Goal: Learn about a topic: Understand process/instructions

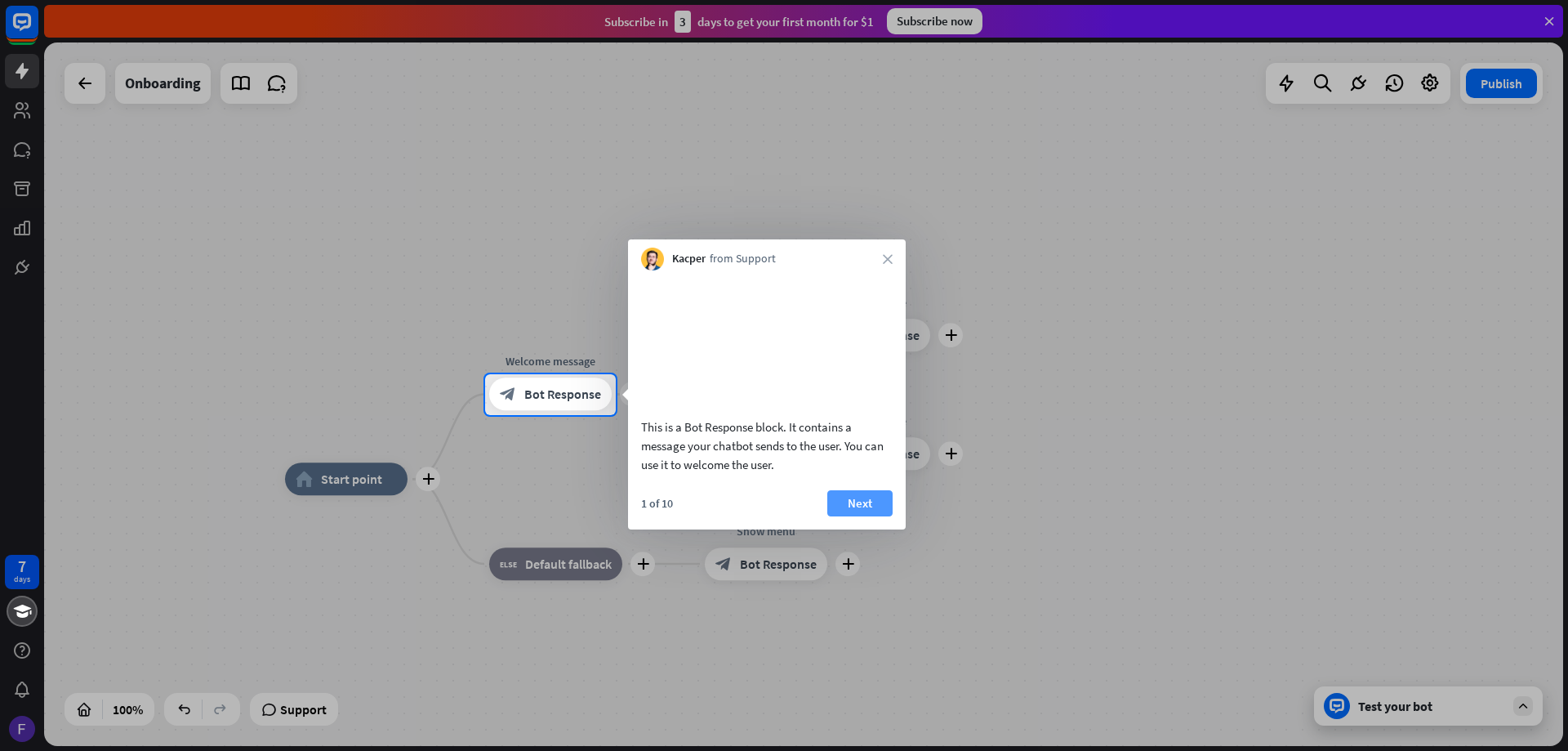
click at [867, 516] on button "Next" at bounding box center [860, 503] width 66 height 26
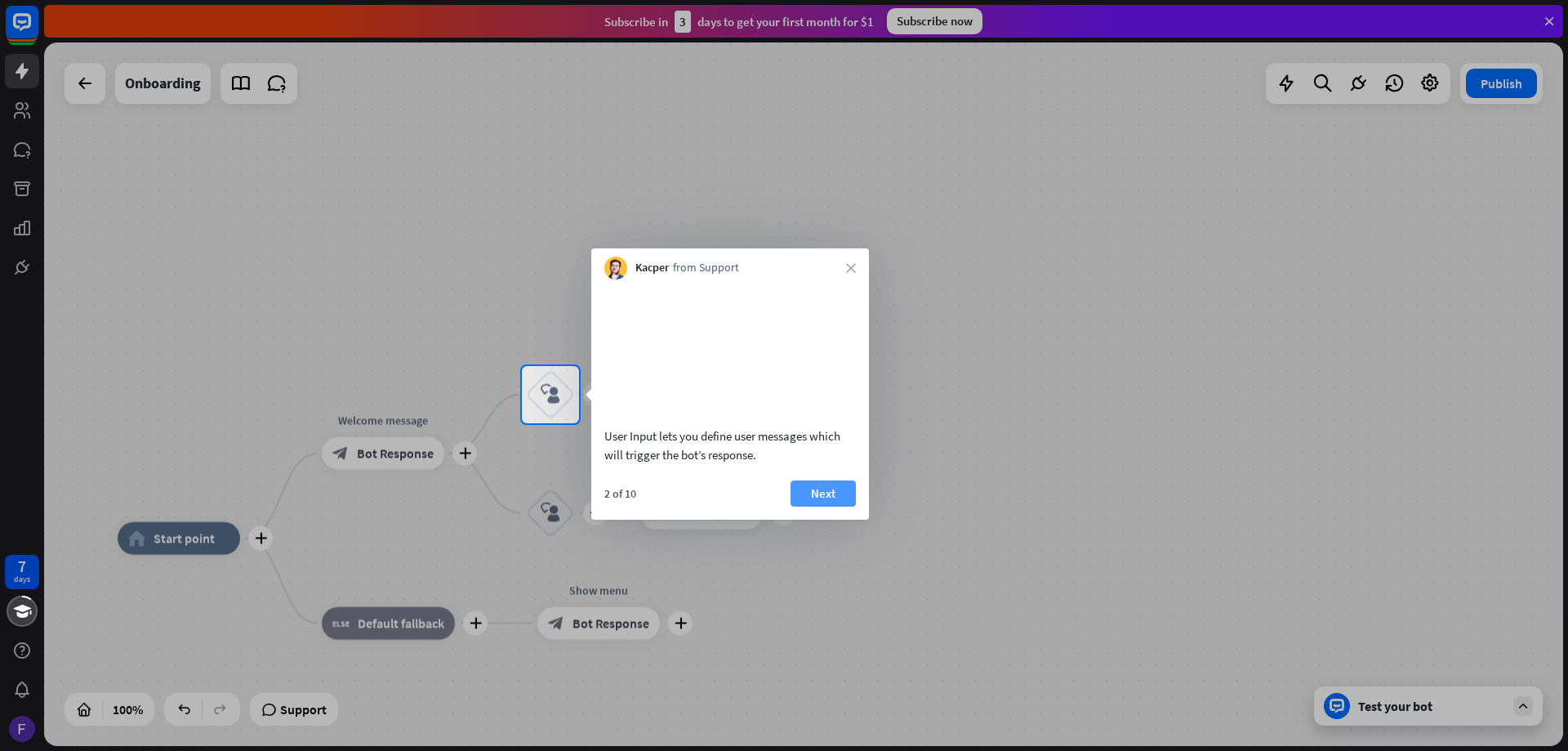
click at [828, 507] on button "Next" at bounding box center [823, 493] width 66 height 26
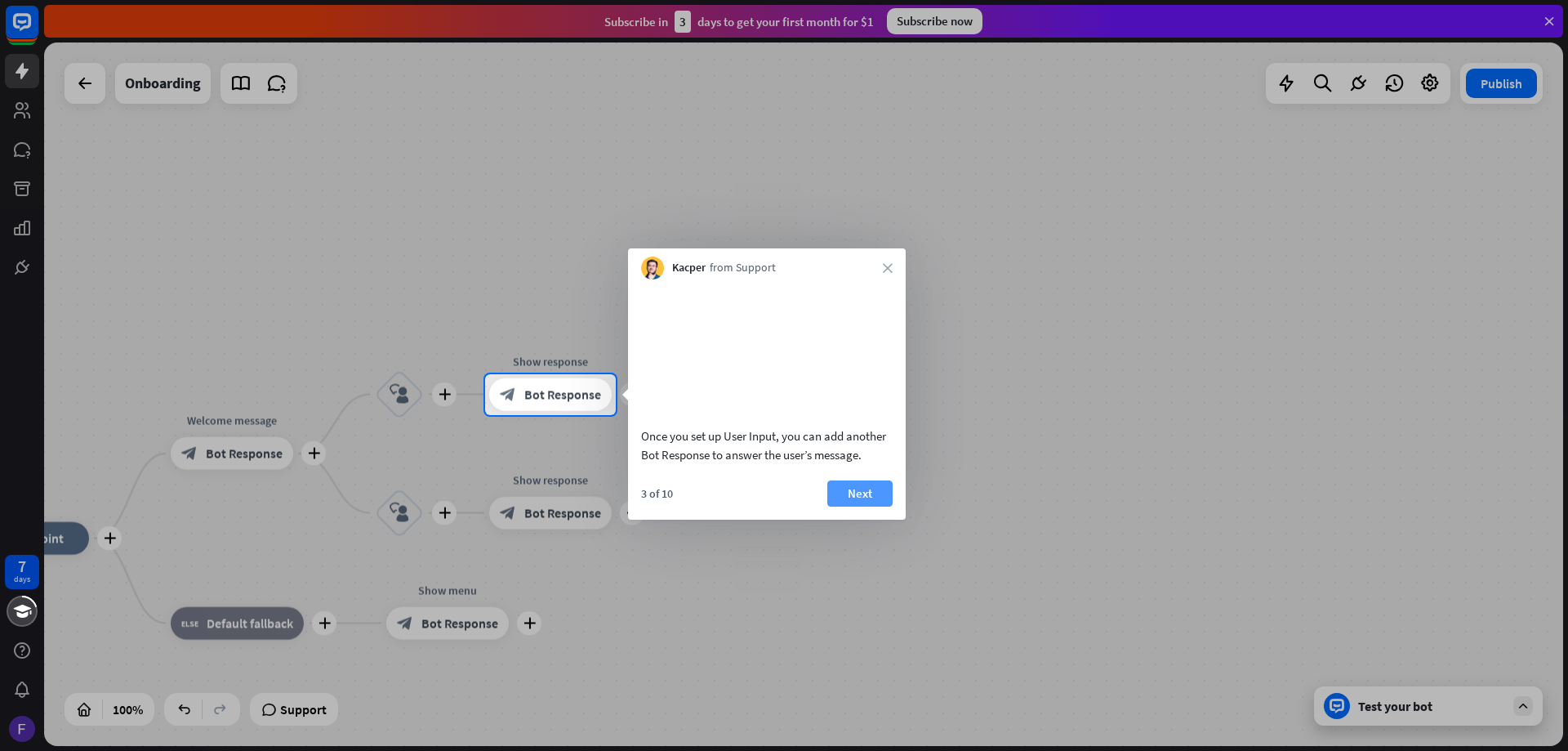
click at [836, 507] on button "Next" at bounding box center [860, 493] width 66 height 26
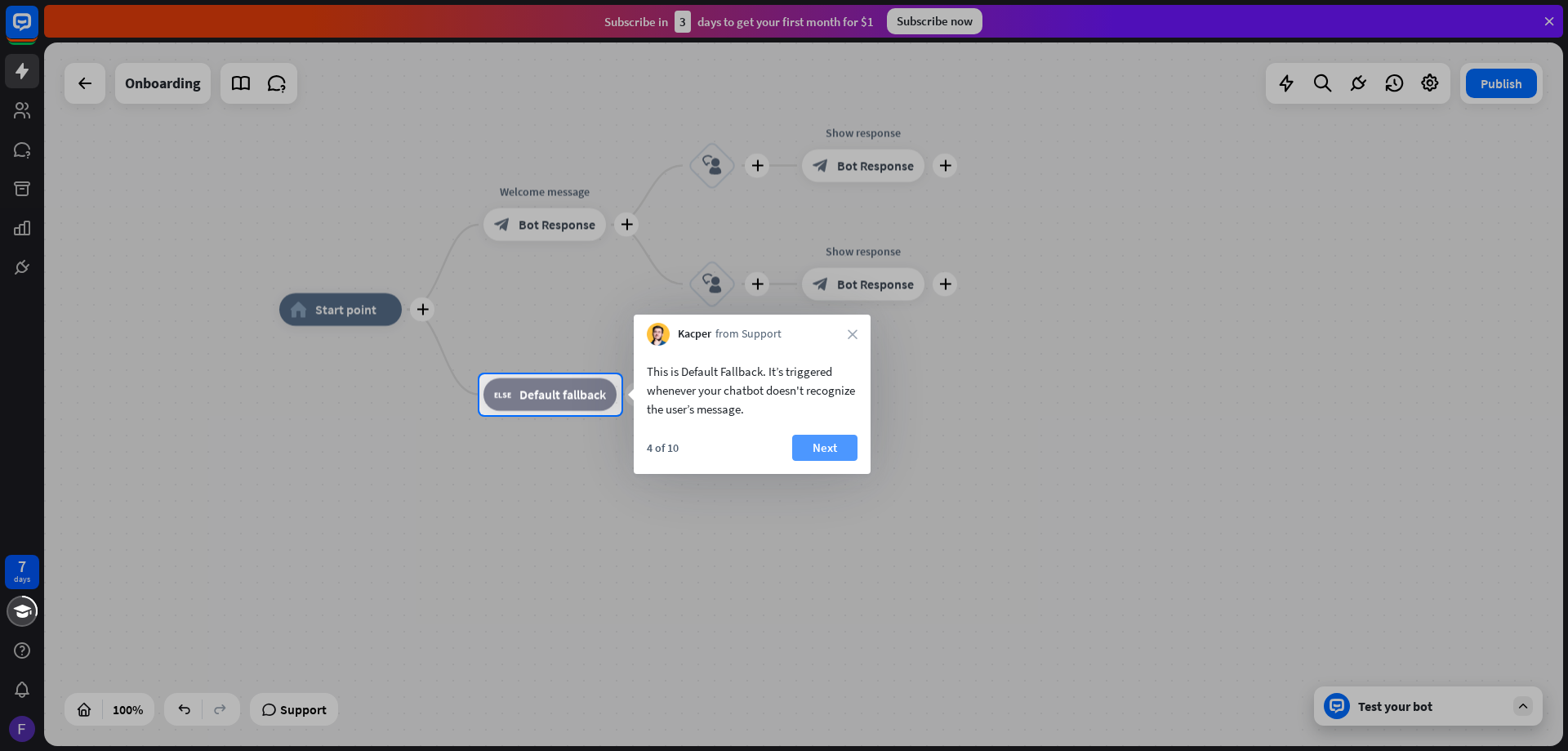
click at [830, 449] on button "Next" at bounding box center [825, 447] width 66 height 26
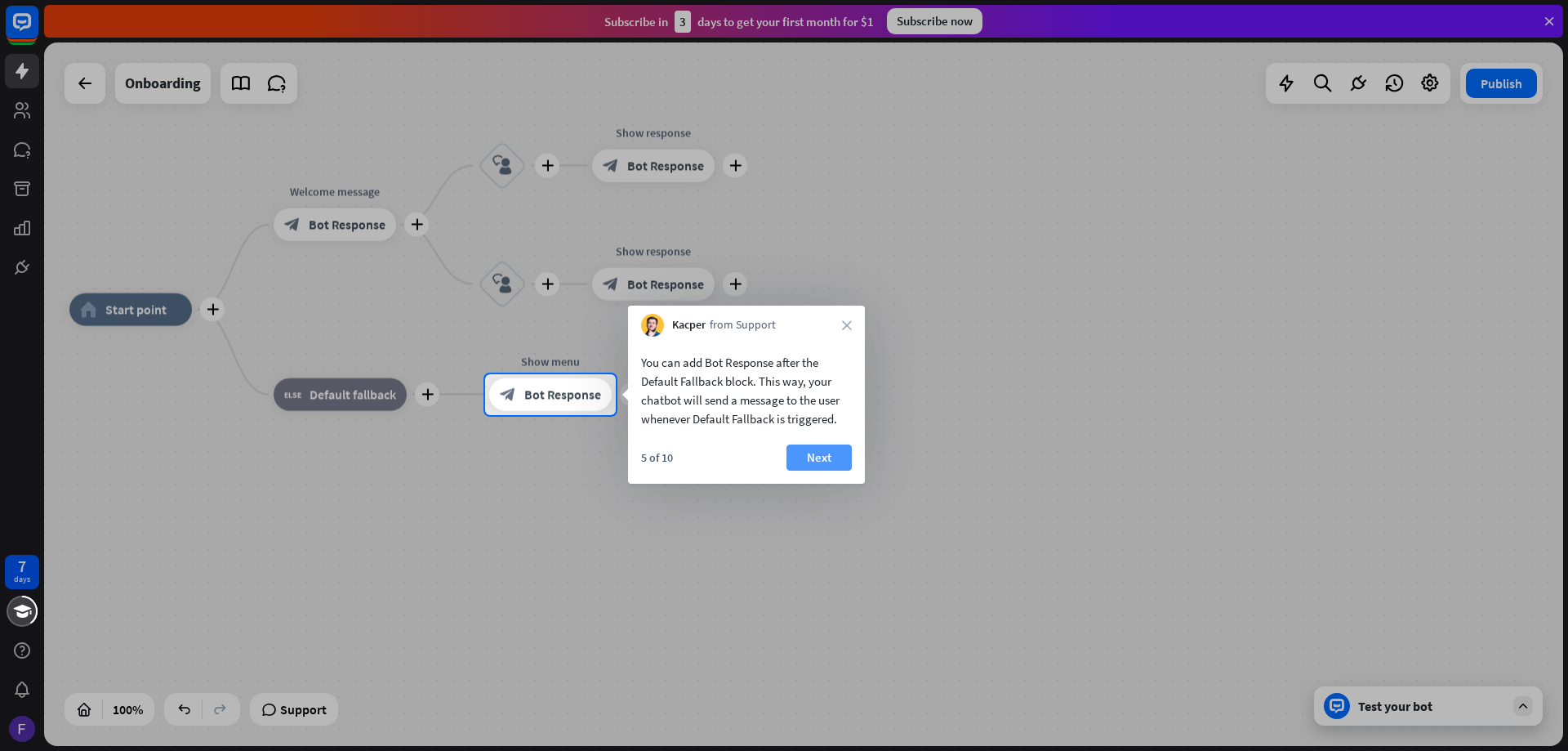
click at [802, 457] on button "Next" at bounding box center [819, 458] width 66 height 26
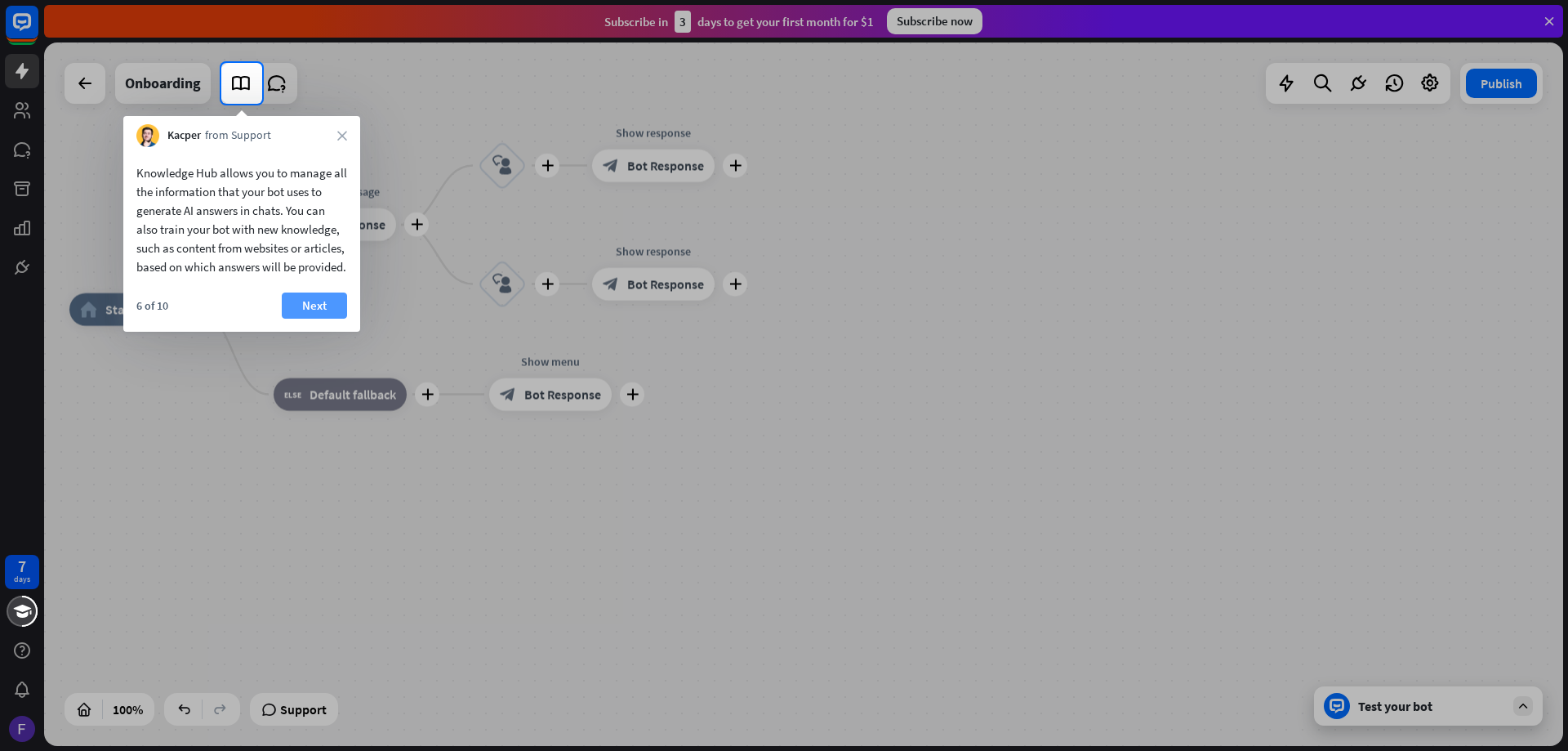
click at [324, 319] on button "Next" at bounding box center [314, 306] width 66 height 26
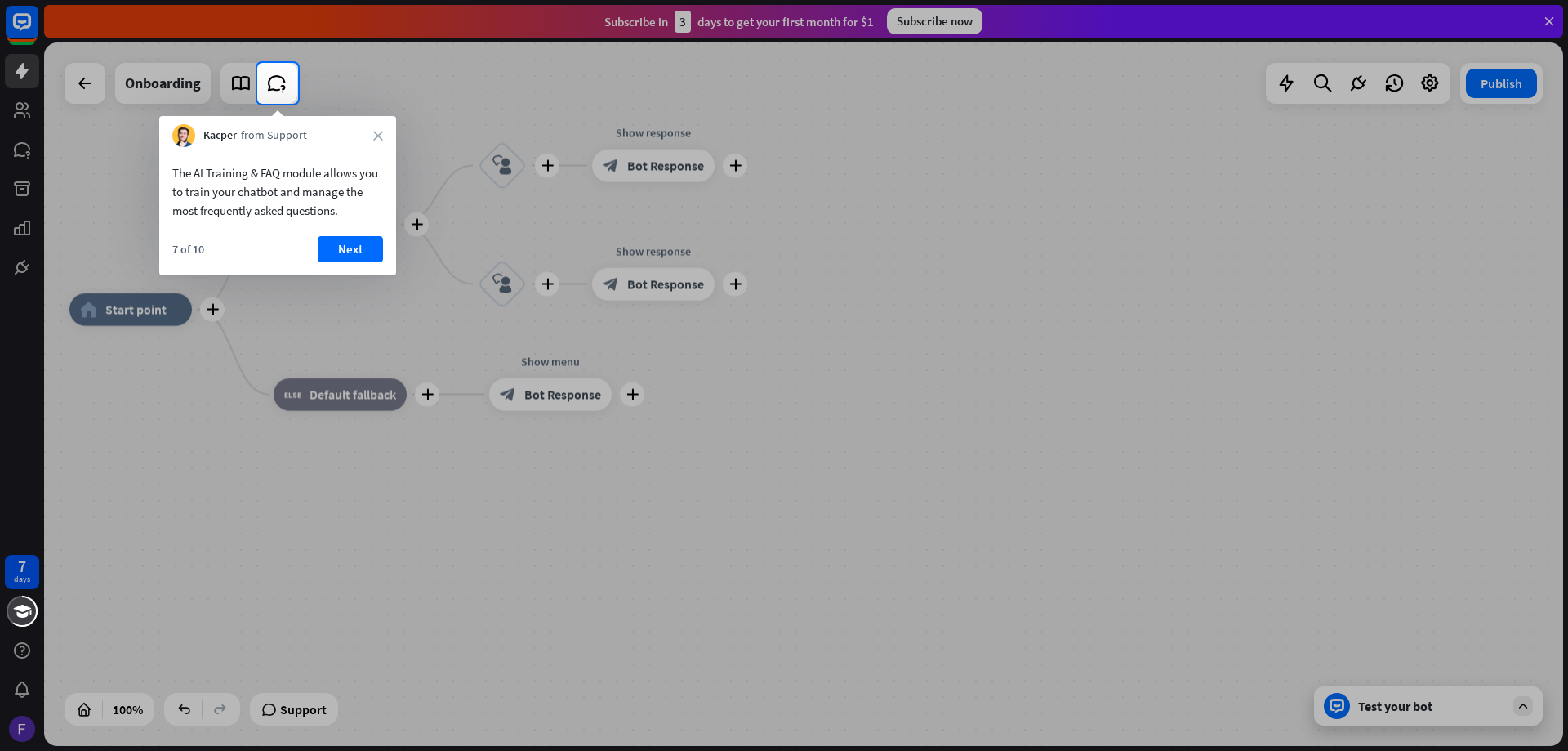
click at [371, 235] on div "The AI Training & FAQ module allows you to train your chatbot and manage the mo…" at bounding box center [278, 211] width 236 height 129
click at [356, 254] on button "Next" at bounding box center [350, 249] width 66 height 26
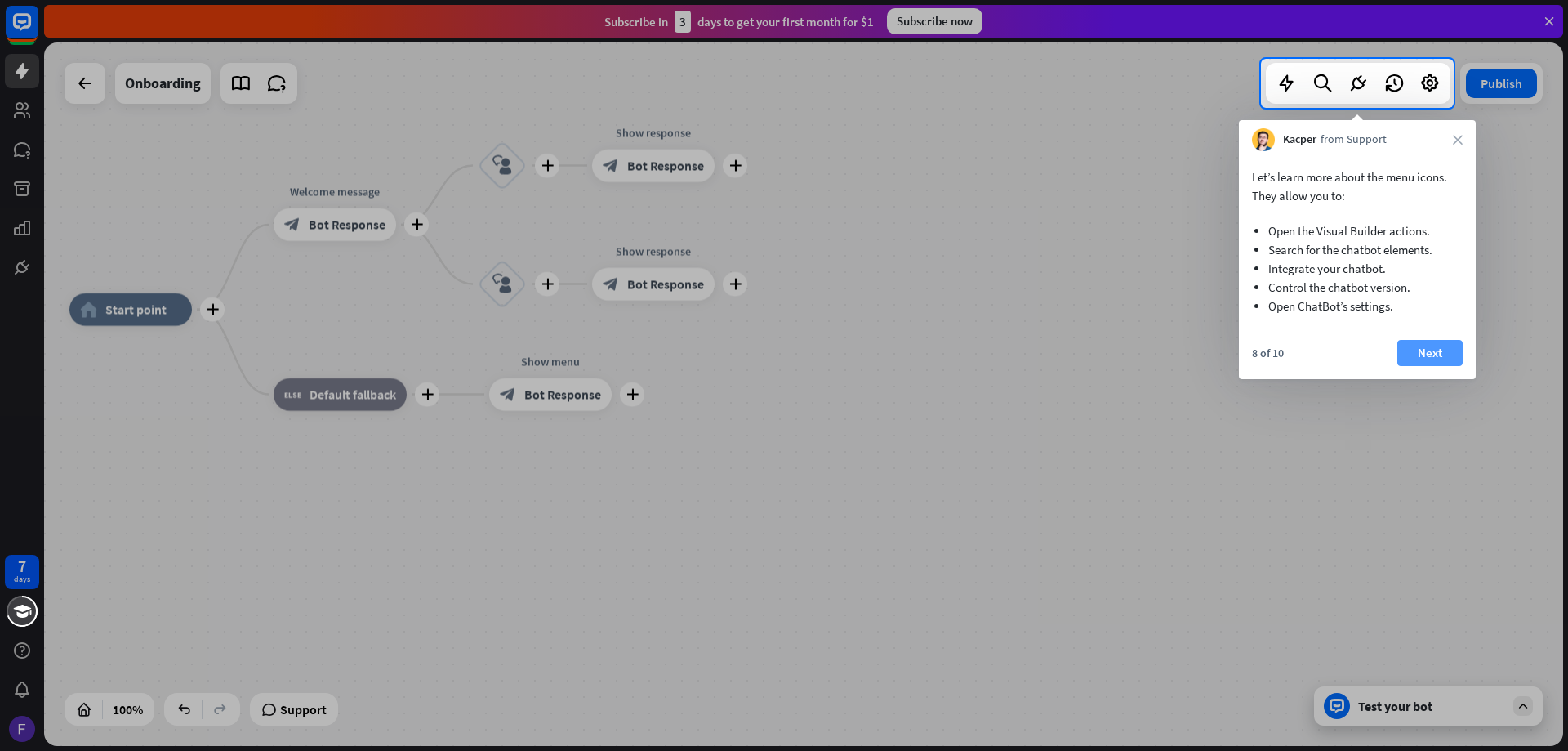
click at [1445, 358] on button "Next" at bounding box center [1430, 353] width 66 height 26
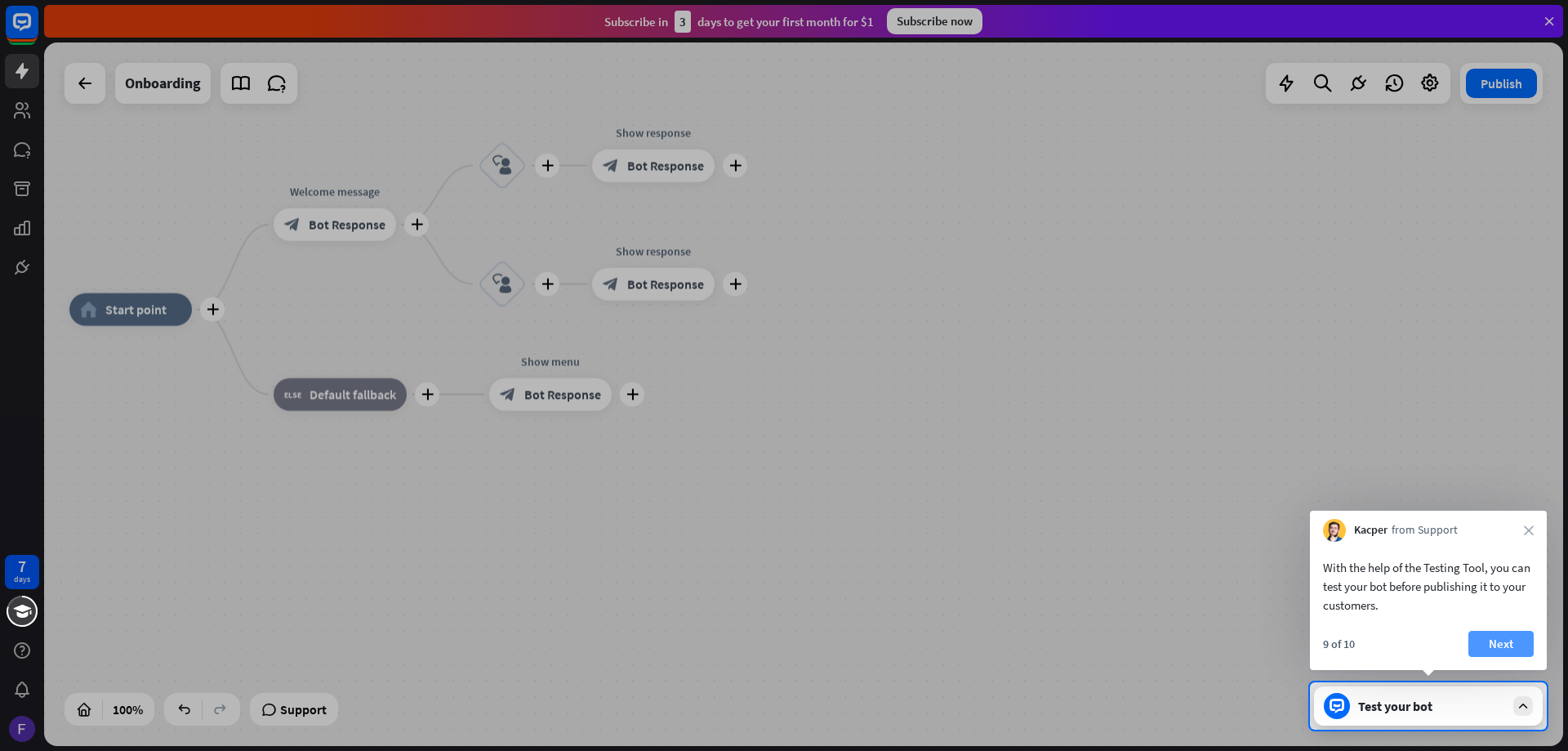
click at [1501, 642] on button "Next" at bounding box center [1501, 643] width 66 height 26
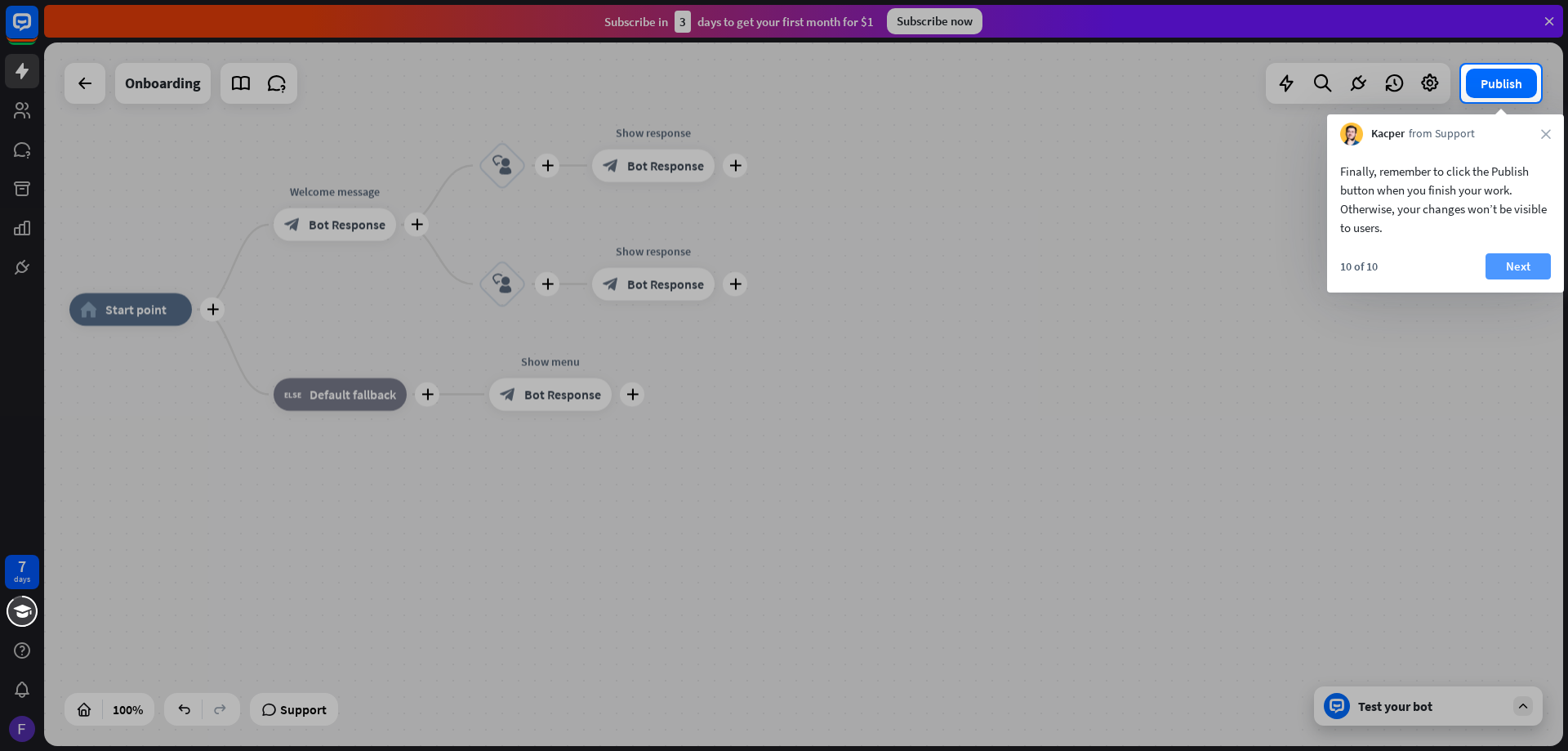
click at [1501, 268] on button "Next" at bounding box center [1518, 266] width 66 height 26
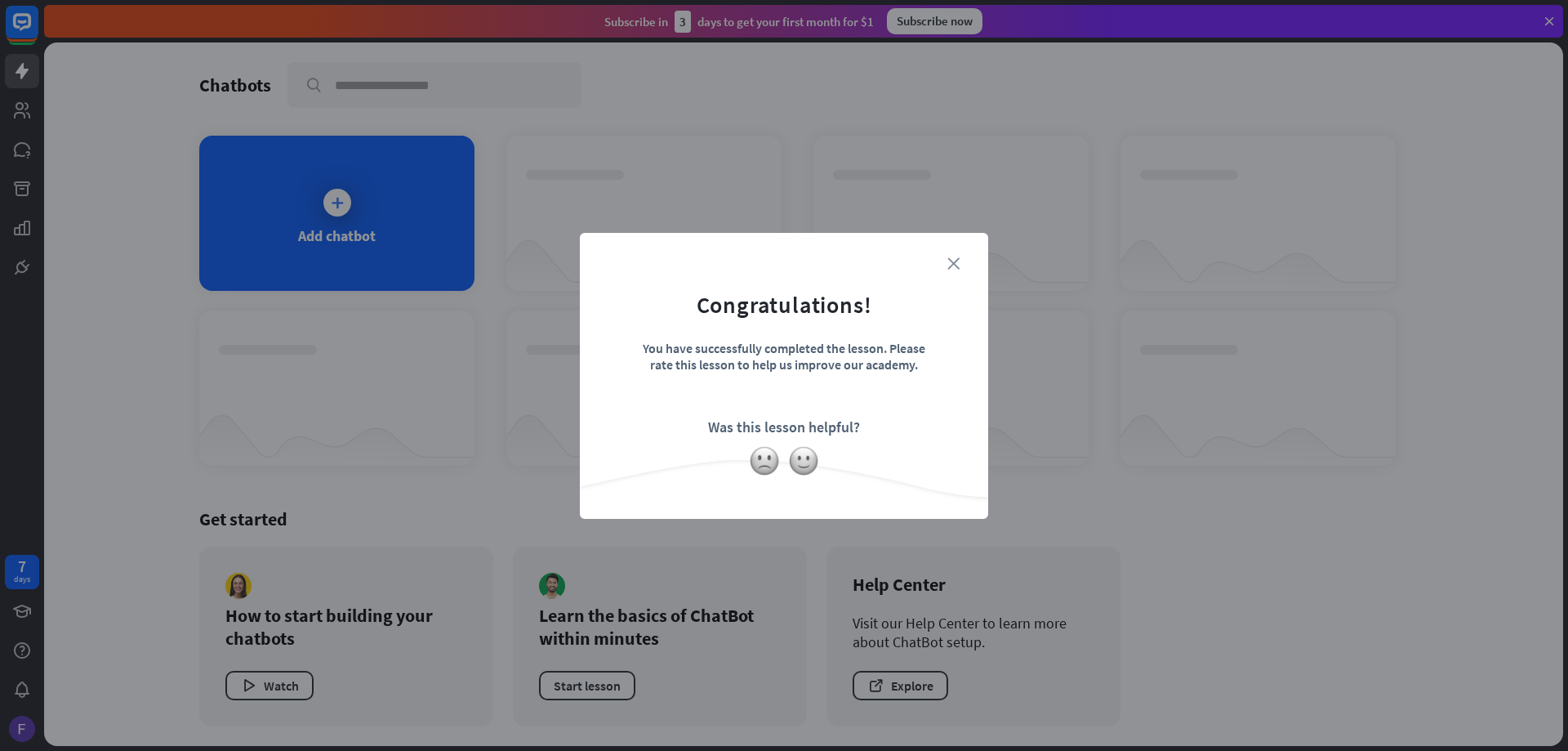
click at [948, 262] on icon "close" at bounding box center [954, 263] width 12 height 12
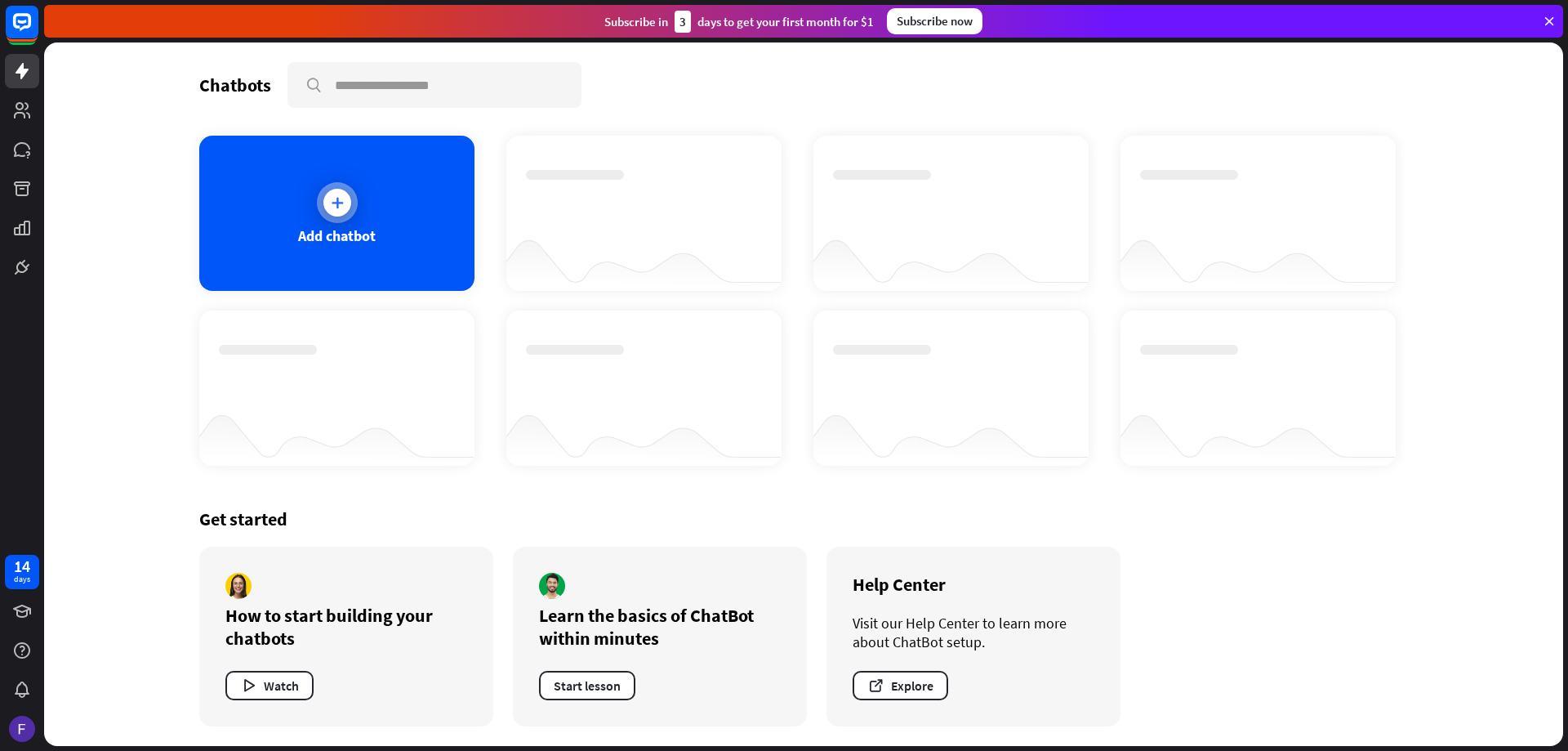
click at [349, 197] on div at bounding box center [337, 203] width 28 height 28
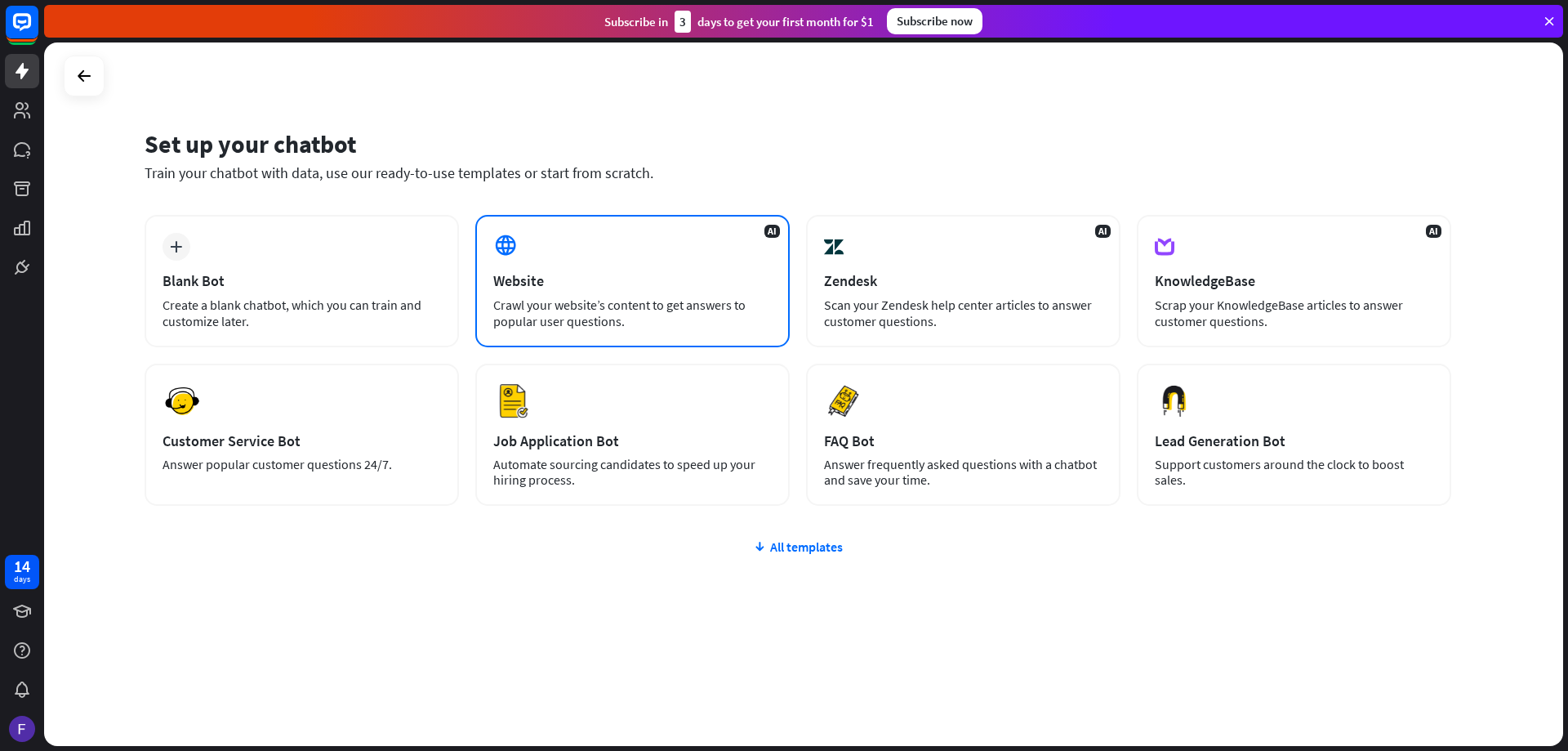
click at [562, 324] on div "Crawl your website’s content to get answers to popular user questions." at bounding box center [632, 312] width 279 height 33
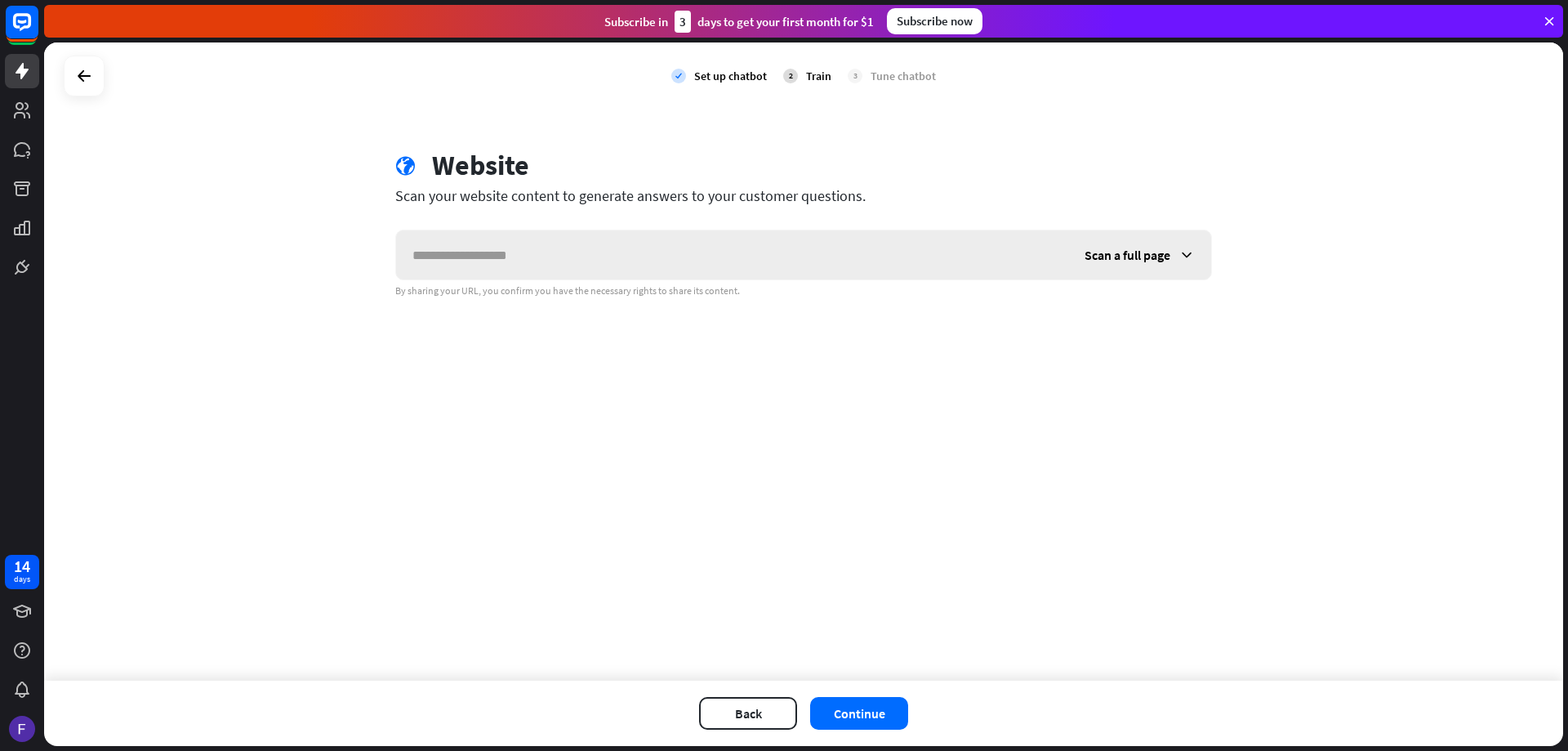
click at [538, 263] on input "text" at bounding box center [732, 255] width 672 height 49
click at [84, 80] on icon at bounding box center [84, 76] width 20 height 20
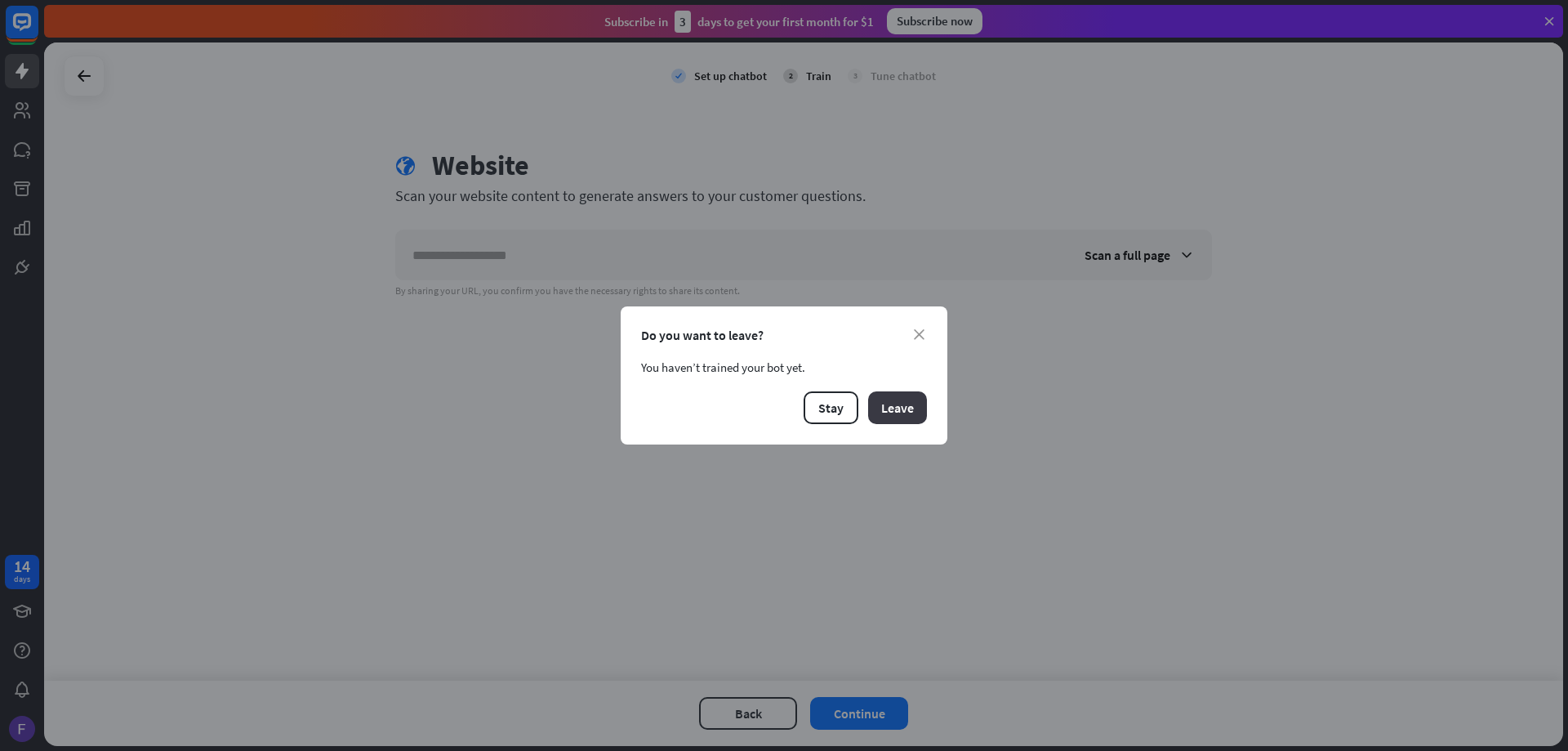
click at [899, 411] on button "Leave" at bounding box center [897, 407] width 59 height 33
